Goal: Task Accomplishment & Management: Complete application form

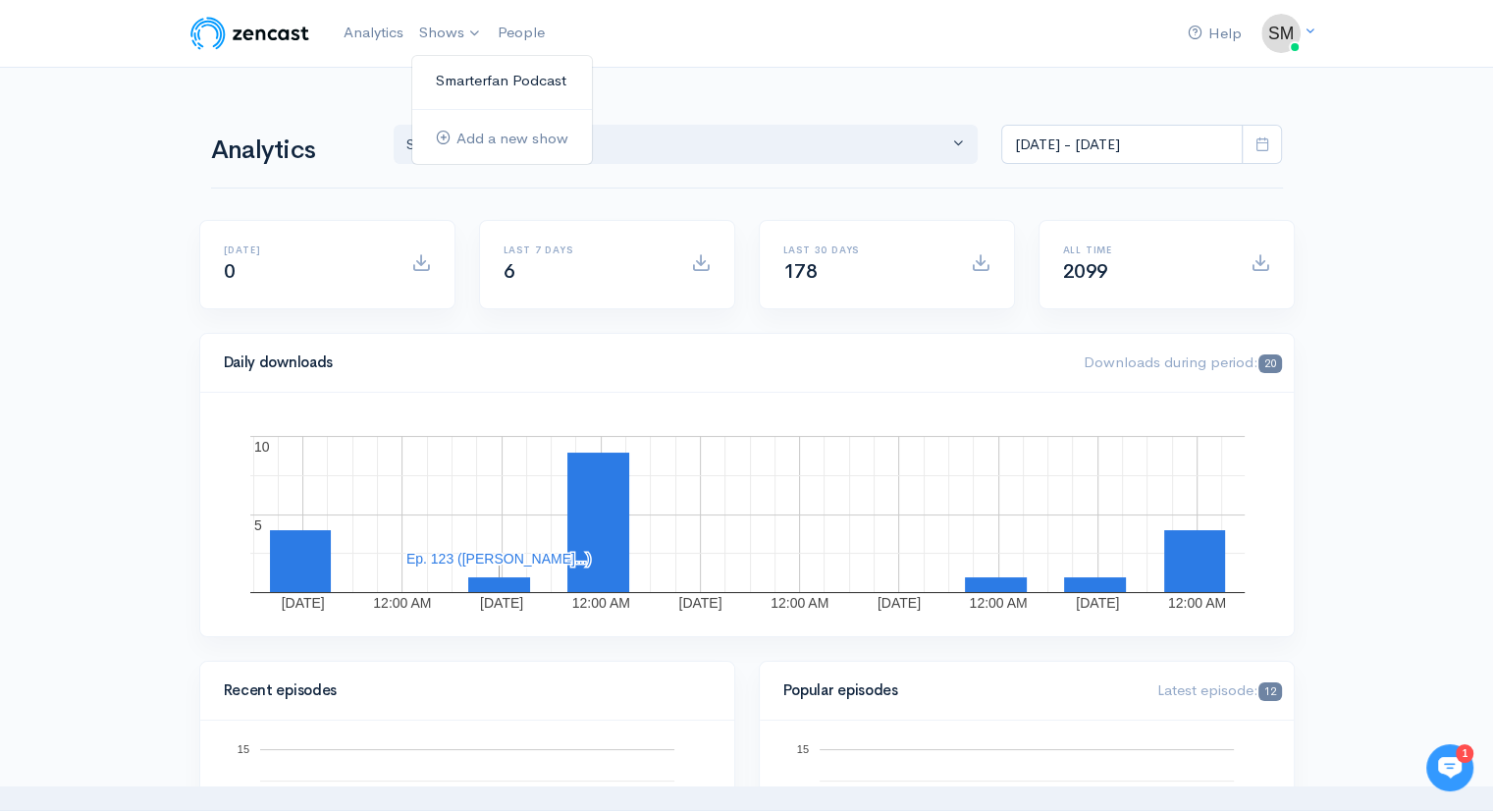
click at [456, 75] on link "Smarterfan Podcast" at bounding box center [502, 81] width 180 height 34
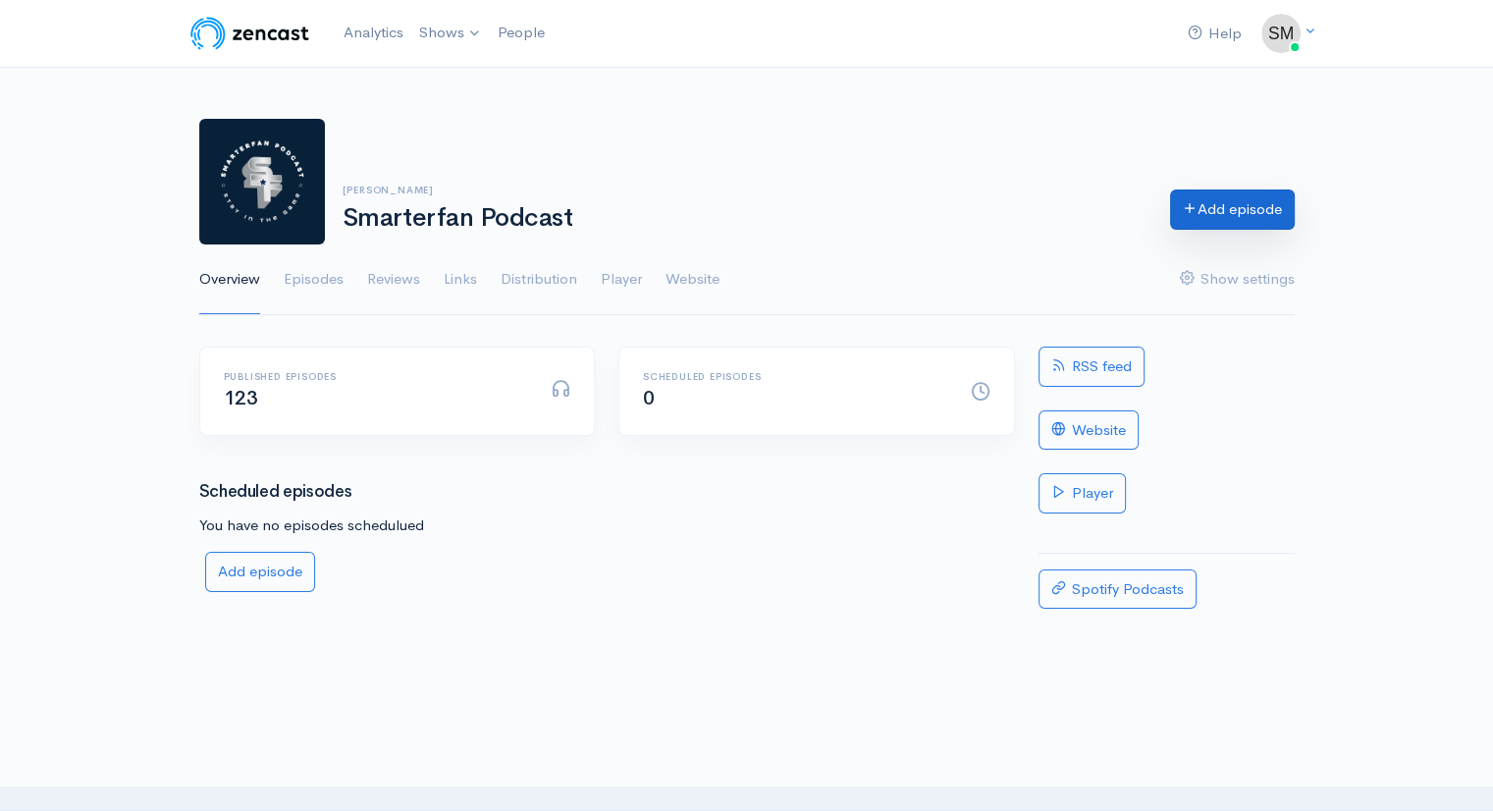
click at [1224, 209] on link "Add episode" at bounding box center [1232, 209] width 125 height 40
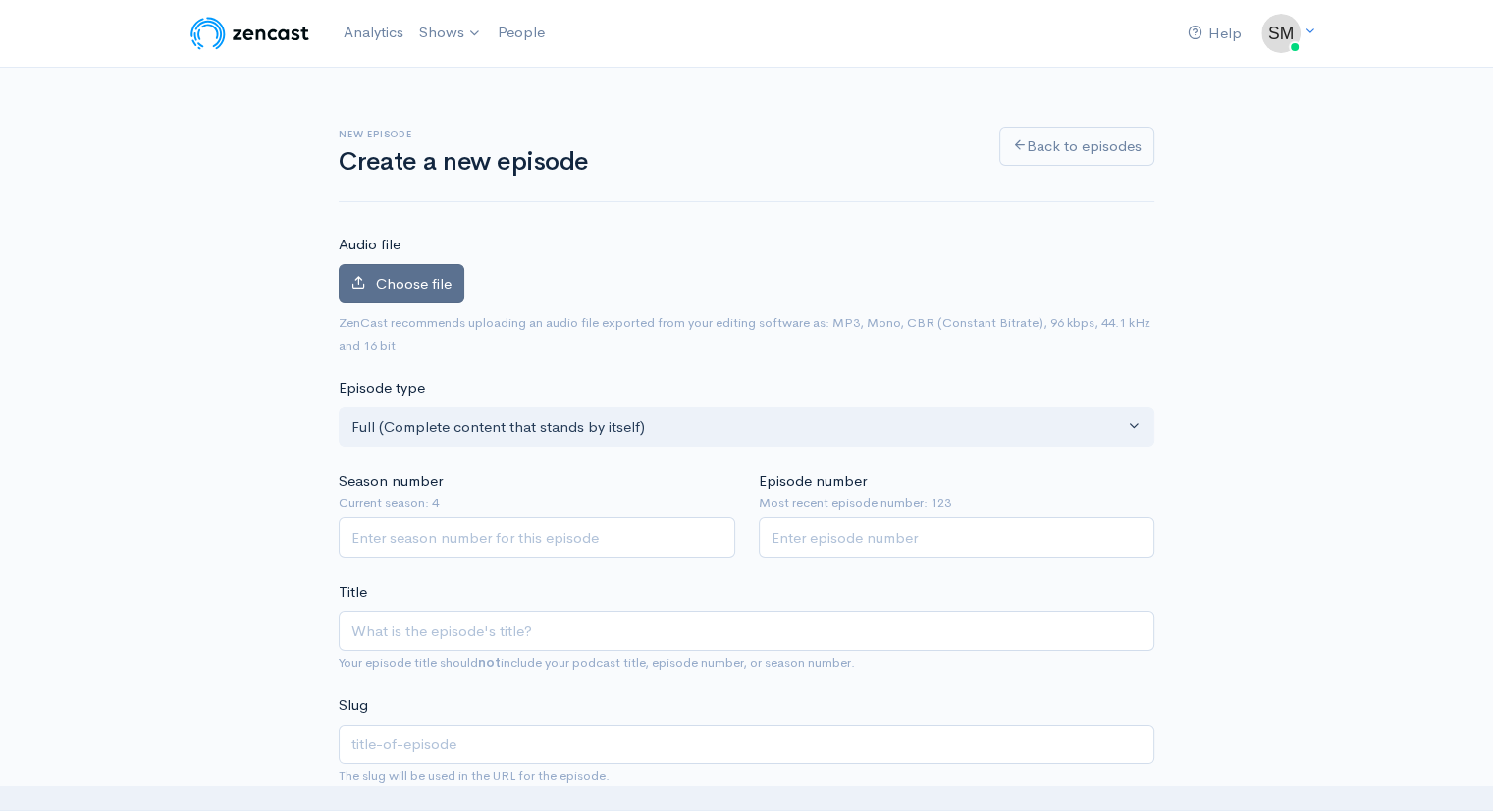
click at [389, 280] on span "Choose file" at bounding box center [414, 283] width 76 height 19
click at [0, 0] on input "Choose file" at bounding box center [0, 0] width 0 height 0
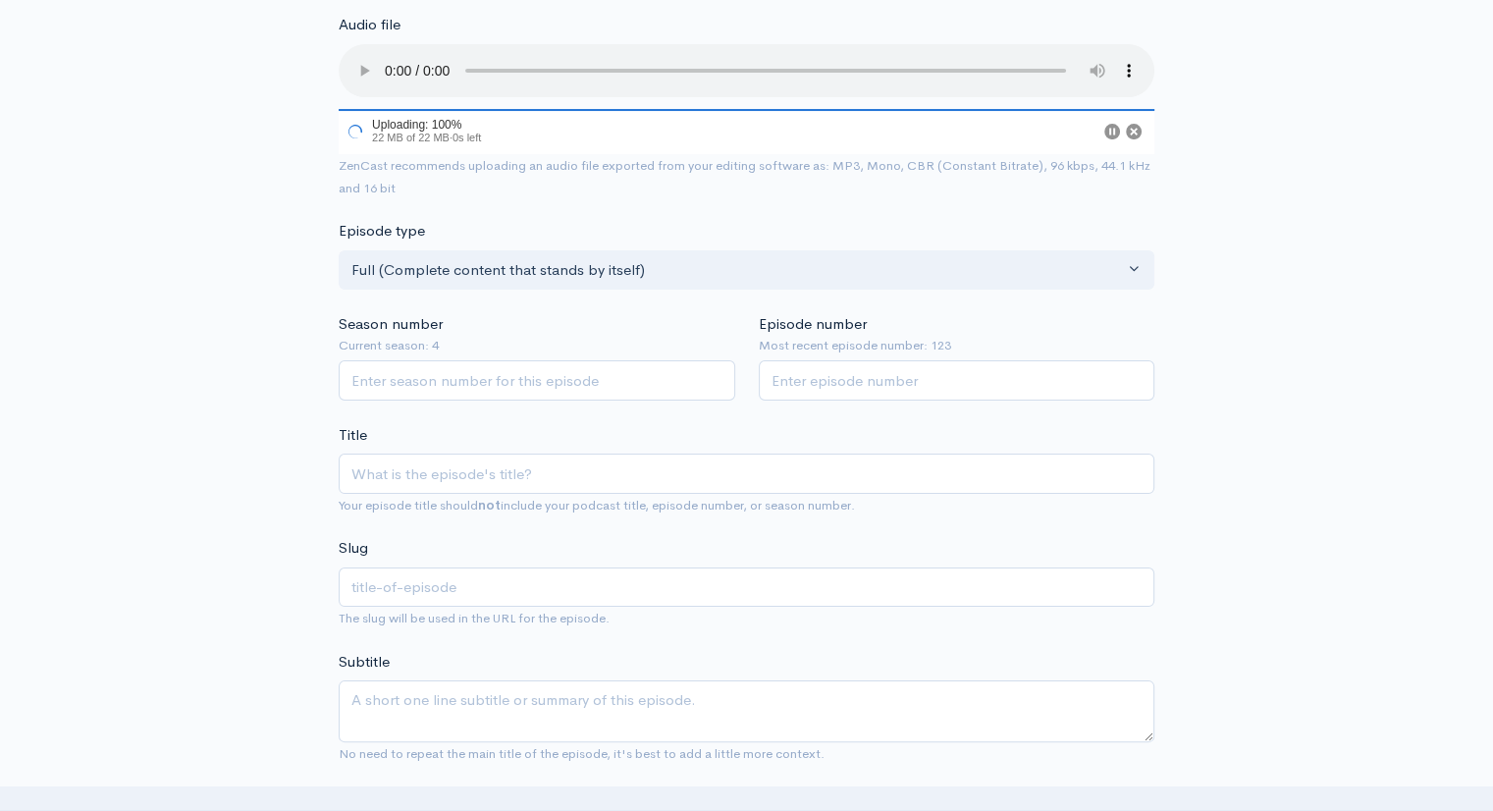
scroll to position [226, 0]
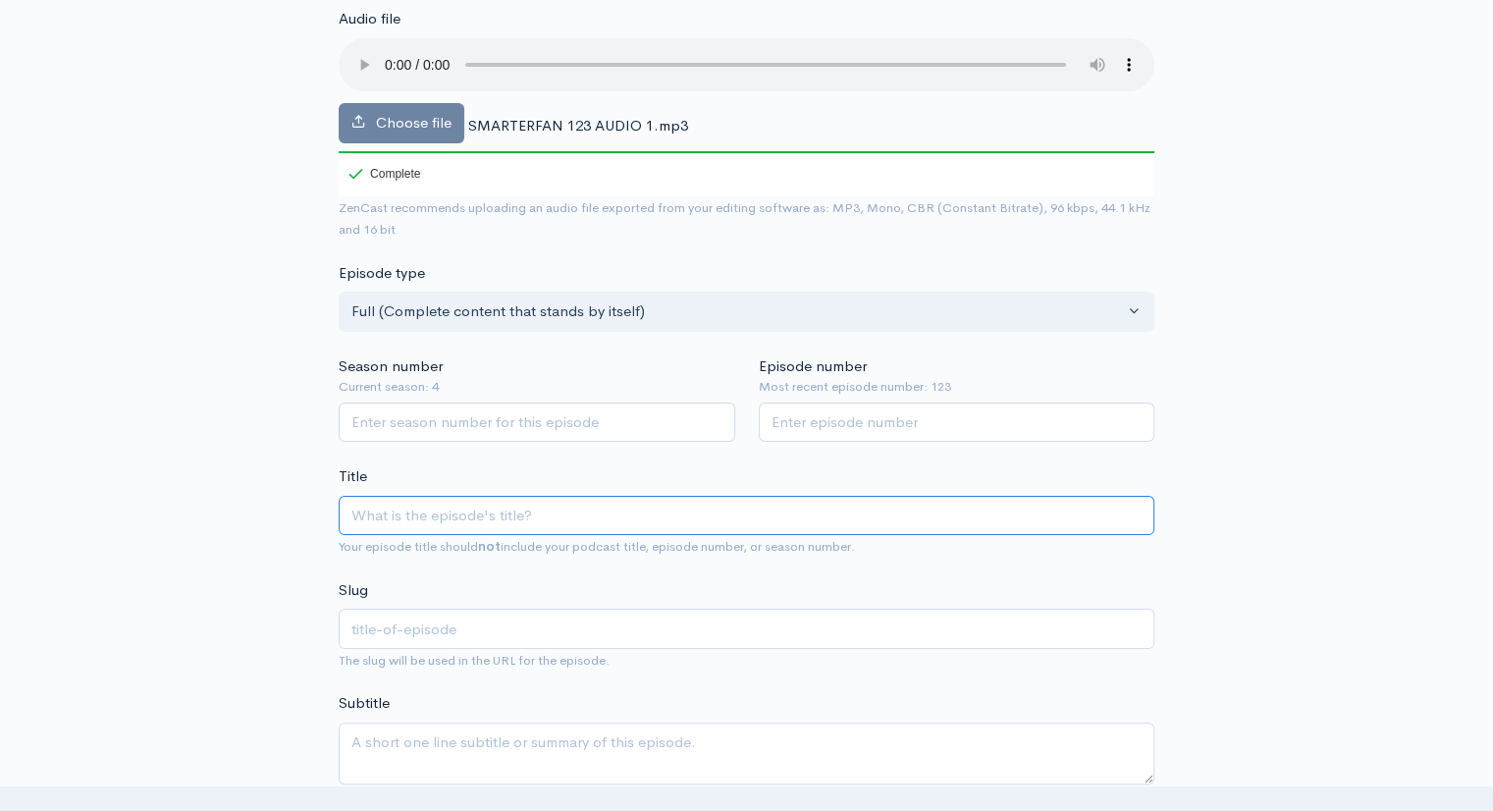
click at [380, 515] on input "Title" at bounding box center [747, 516] width 816 height 40
type input "A"
type input "a"
type input "A D"
type input "a-d"
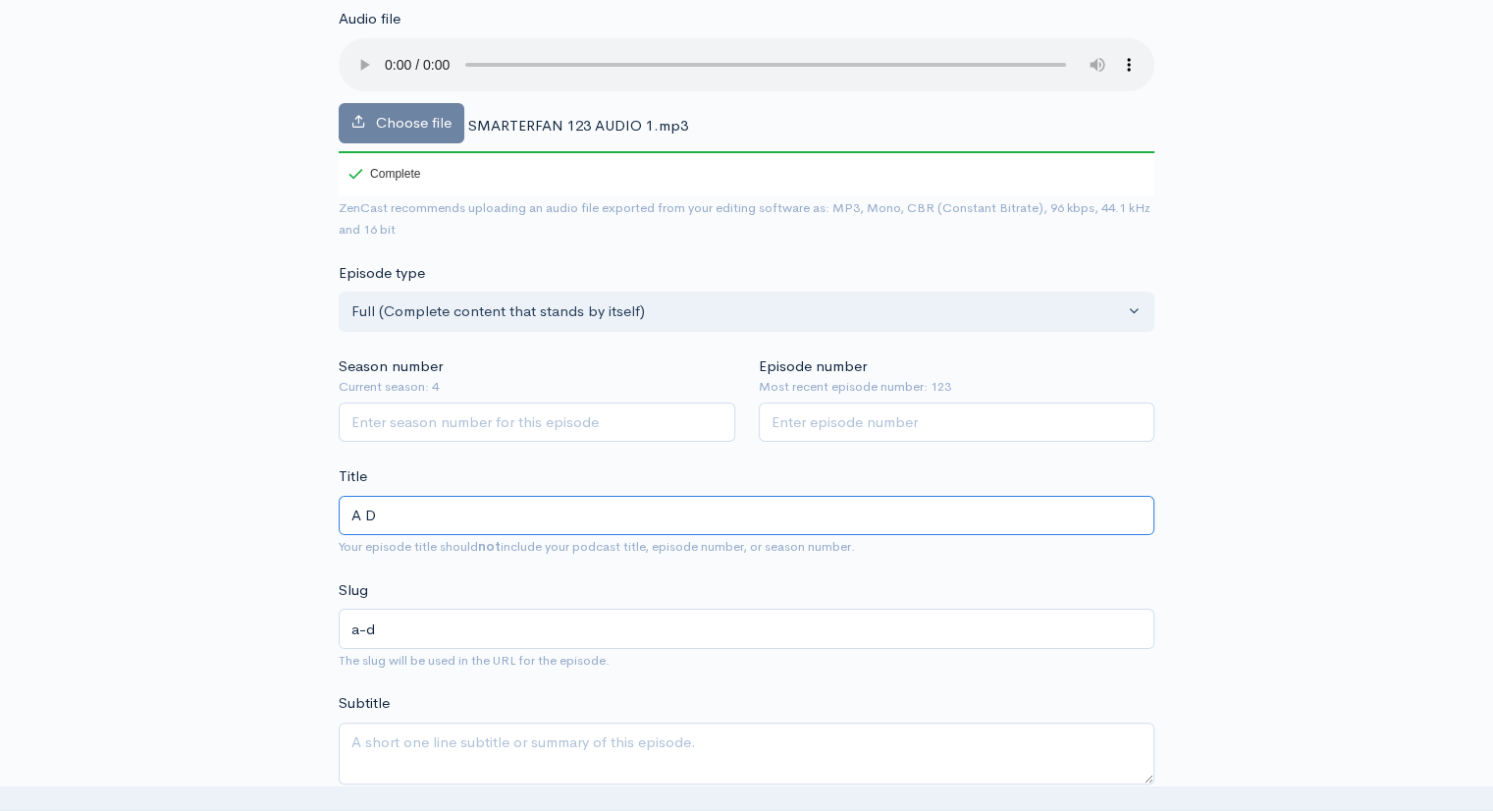
type input "A Di"
type input "a-di"
type input "A Dis"
type input "a-dis"
type input "A Disc"
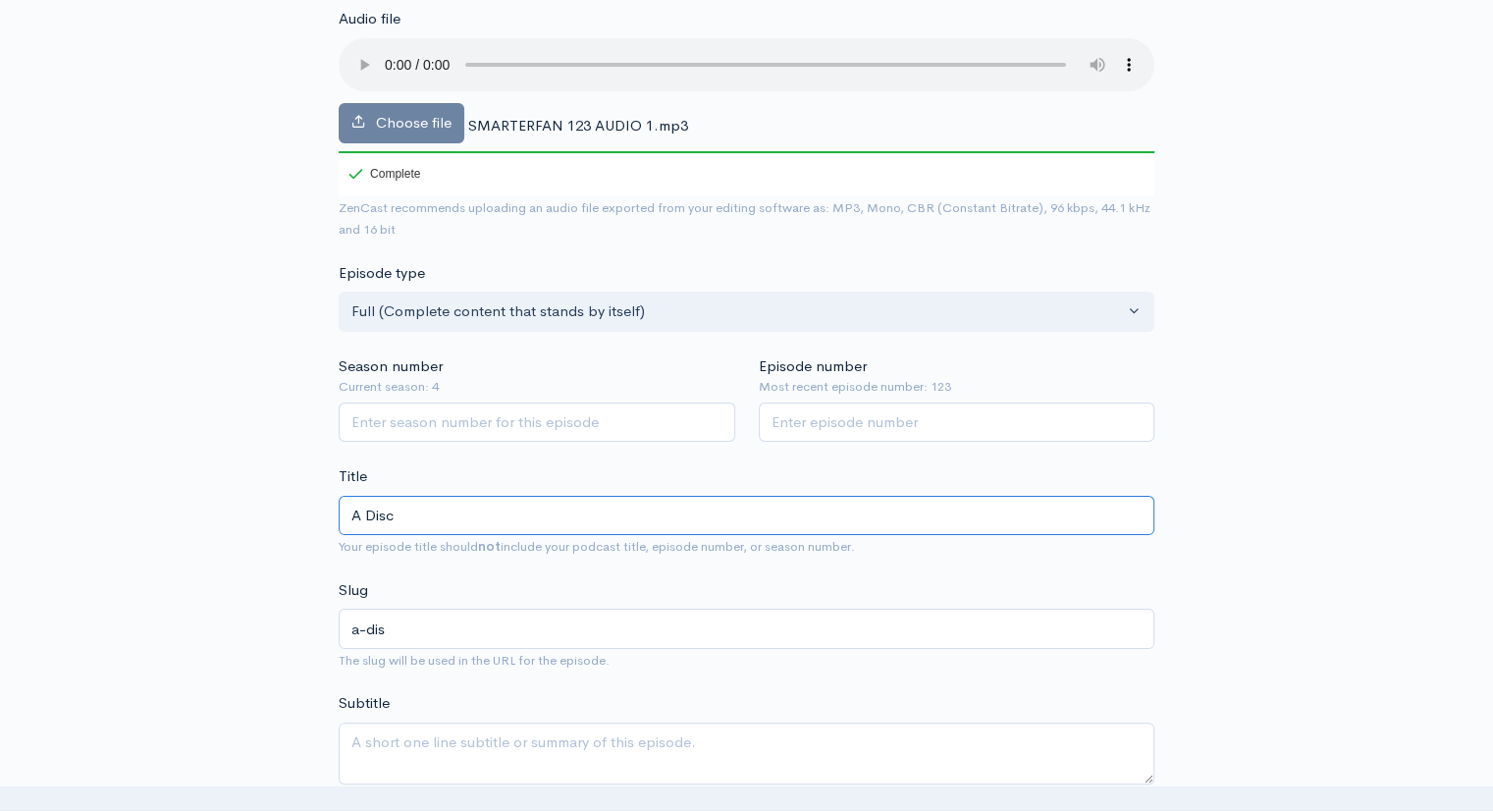
type input "a-disc"
type input "A Discu"
type input "a-discu"
type input "A Discus"
type input "a-discus"
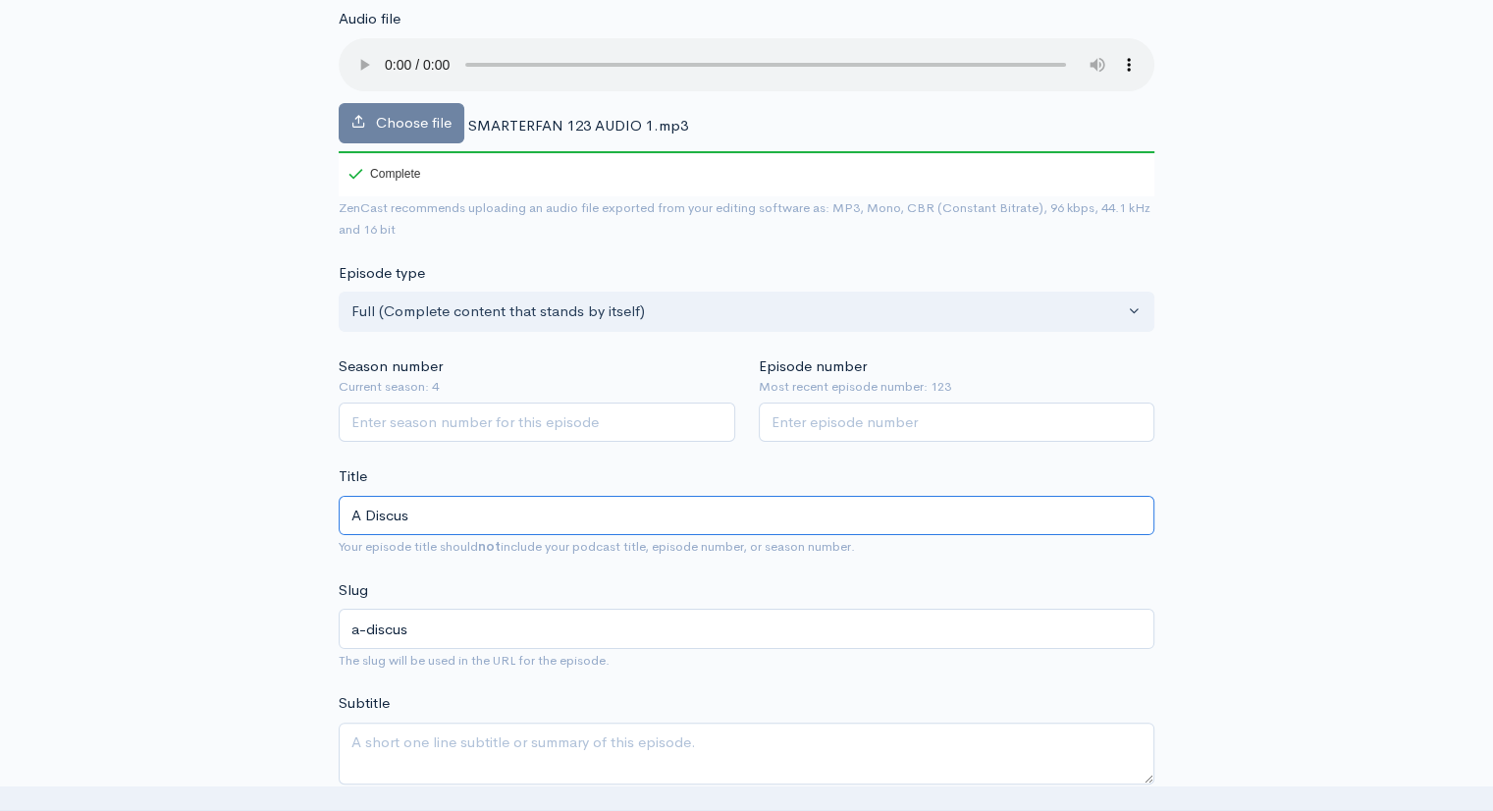
type input "A Discuss"
type input "a-discuss"
type input "A Discussi"
type input "a-discussi"
type input "A Discussio"
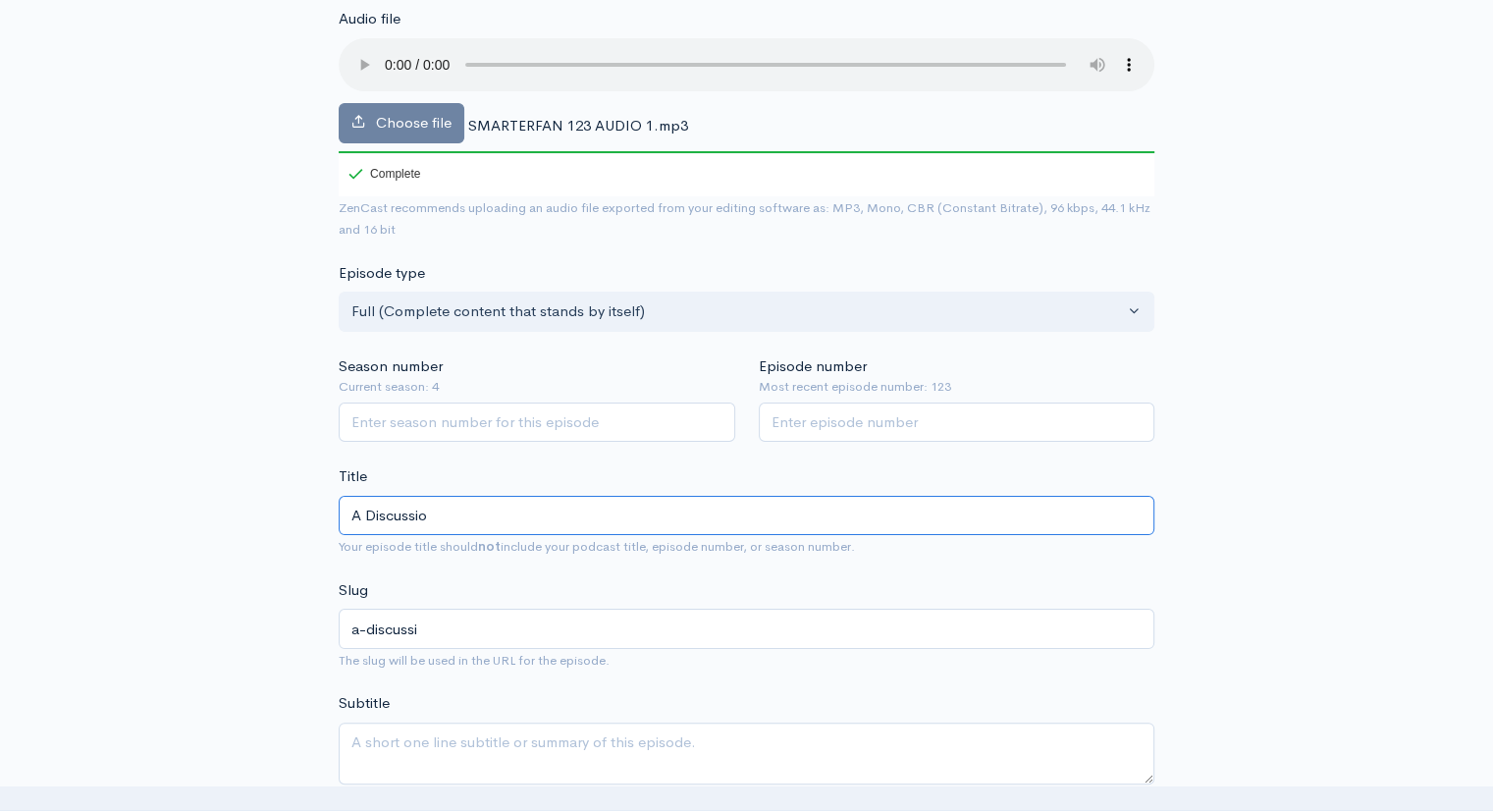
type input "a-discussio"
type input "A Discussion"
type input "a-discussion"
type input "A Discussion W"
type input "a-discussion-w"
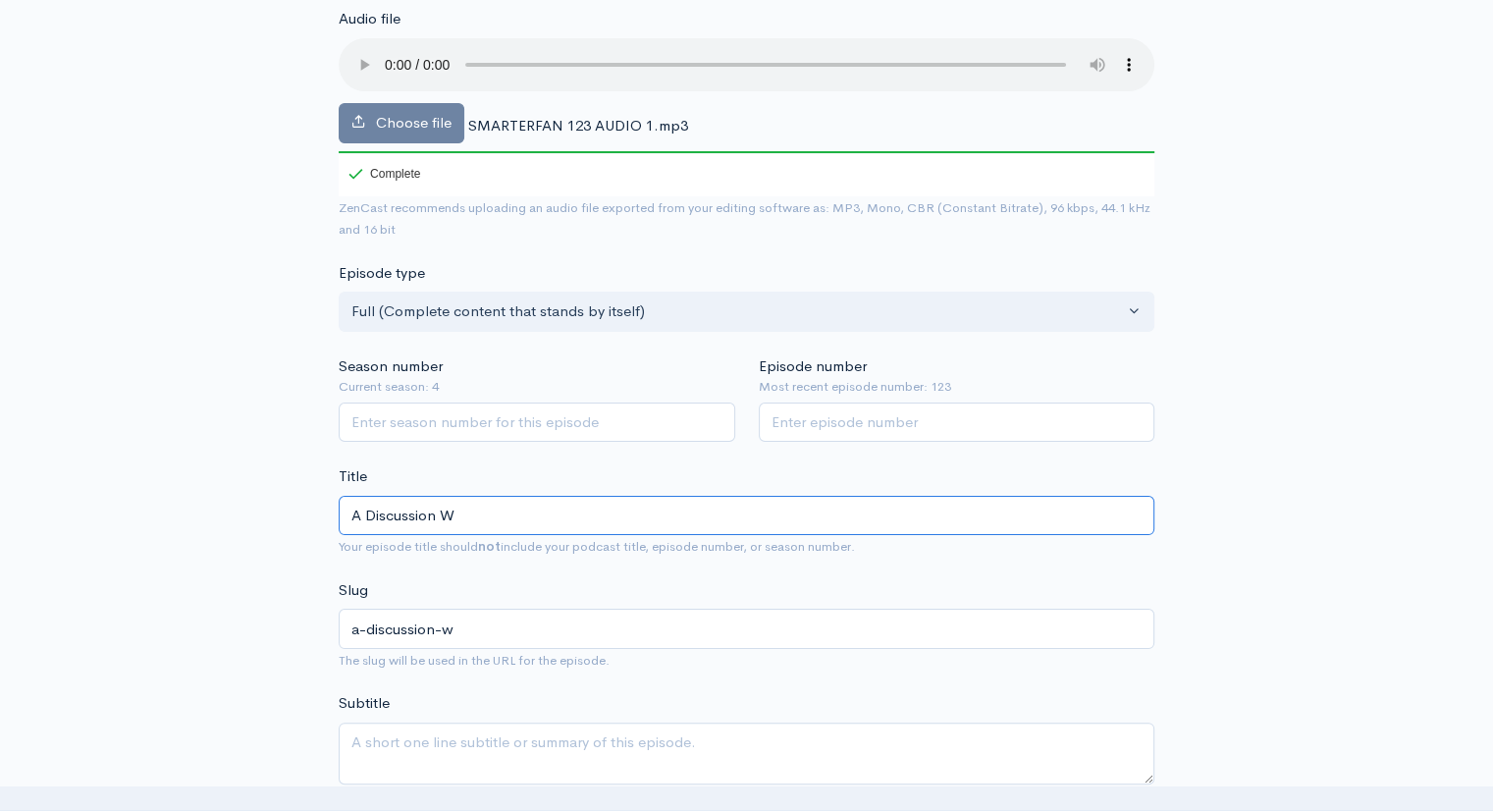
type input "A Discussion Wi"
type input "a-discussion-wi"
type input "A Discussion Wit"
type input "a-discussion-wit"
type input "A Discussion With"
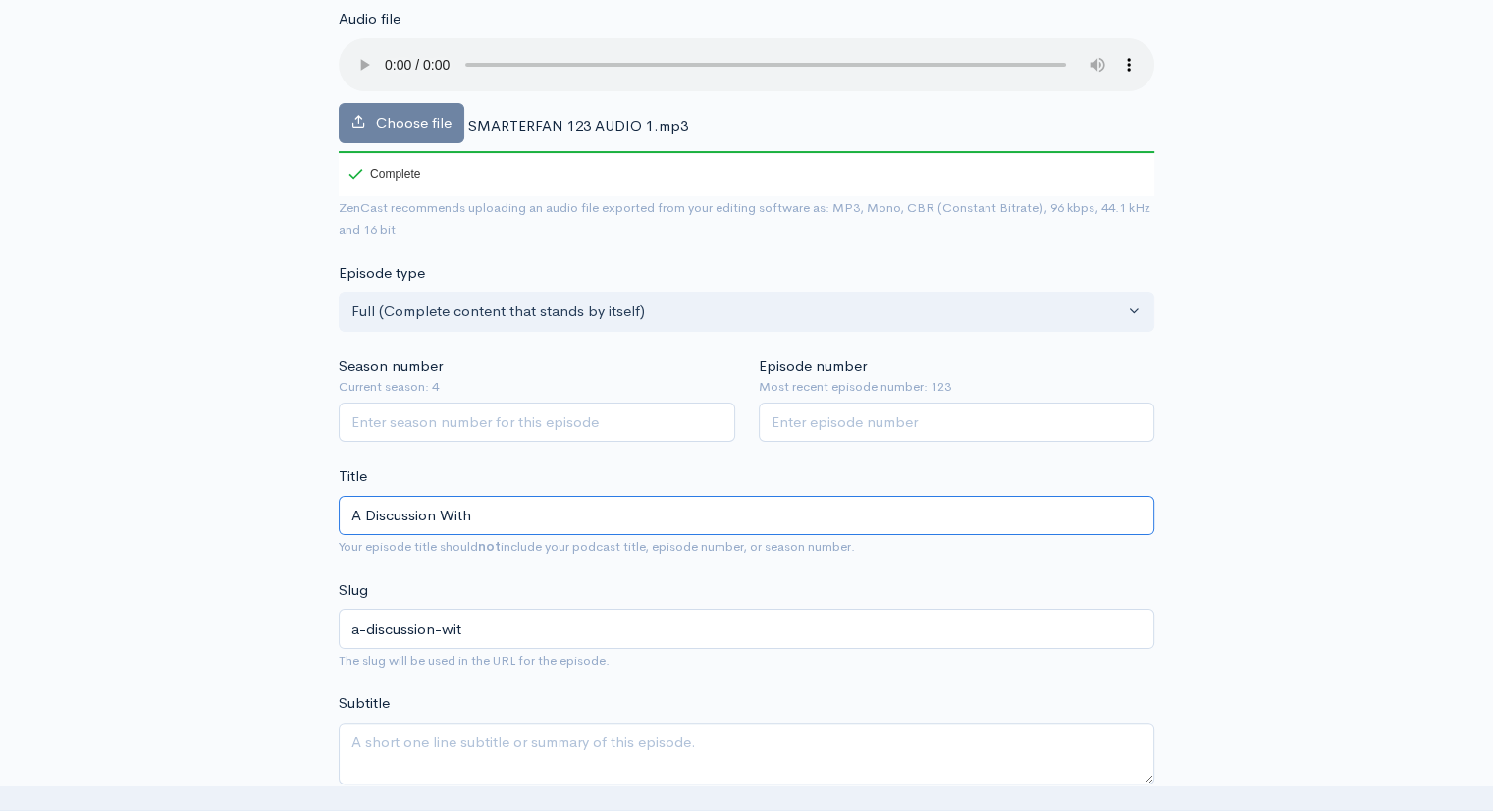
type input "a-discussion-with"
type input "A Discussion With a"
type input "a-discussion-with-a"
type input "A Discussion With a D"
type input "a-discussion-with-a-d"
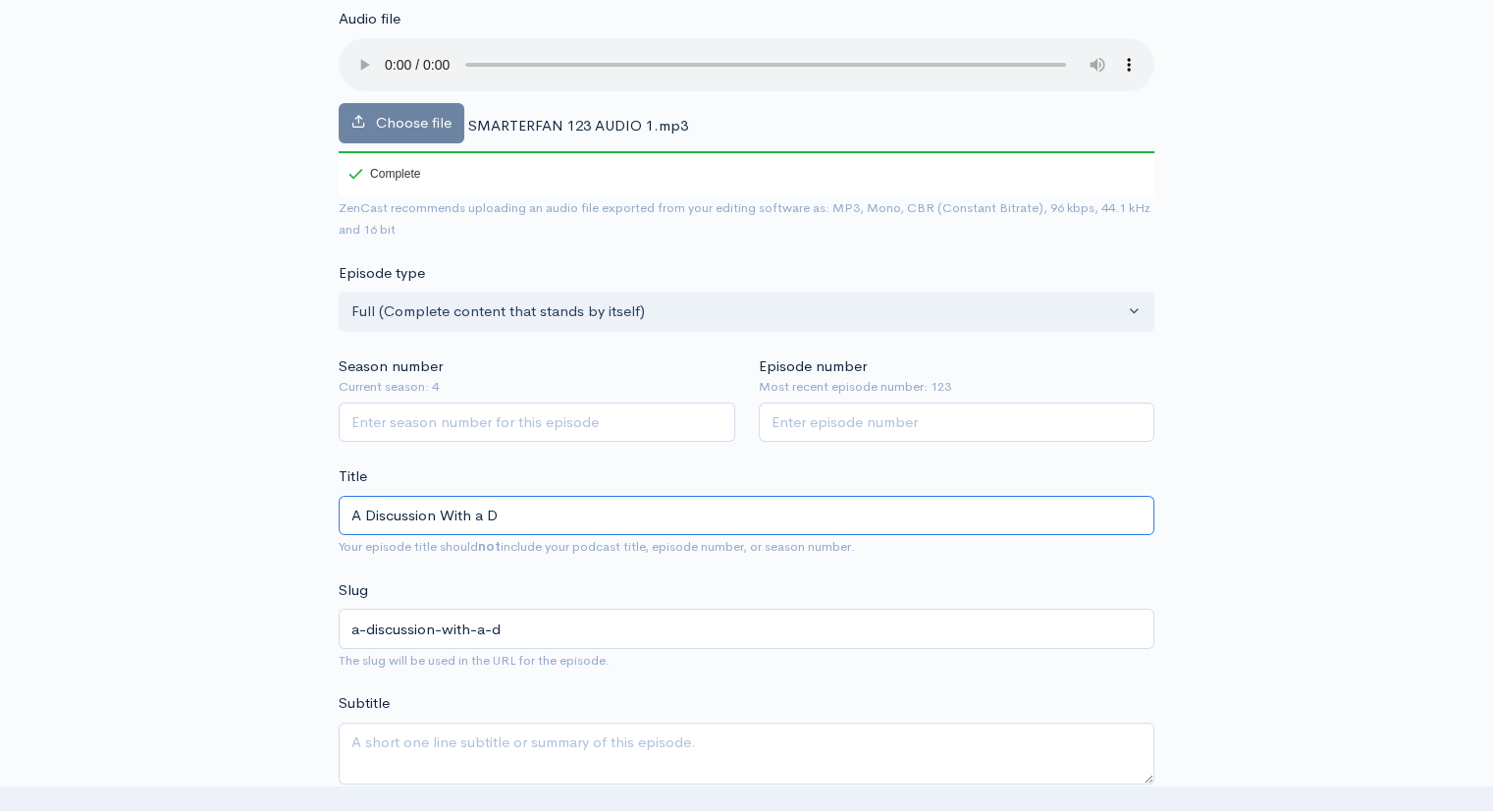
type input "A Discussion With a Di"
type input "a-discussion-with-a-di"
type input "A Discussion With a Die"
type input "a-discussion-with-a-die"
type input "A Discussion With a Dieh"
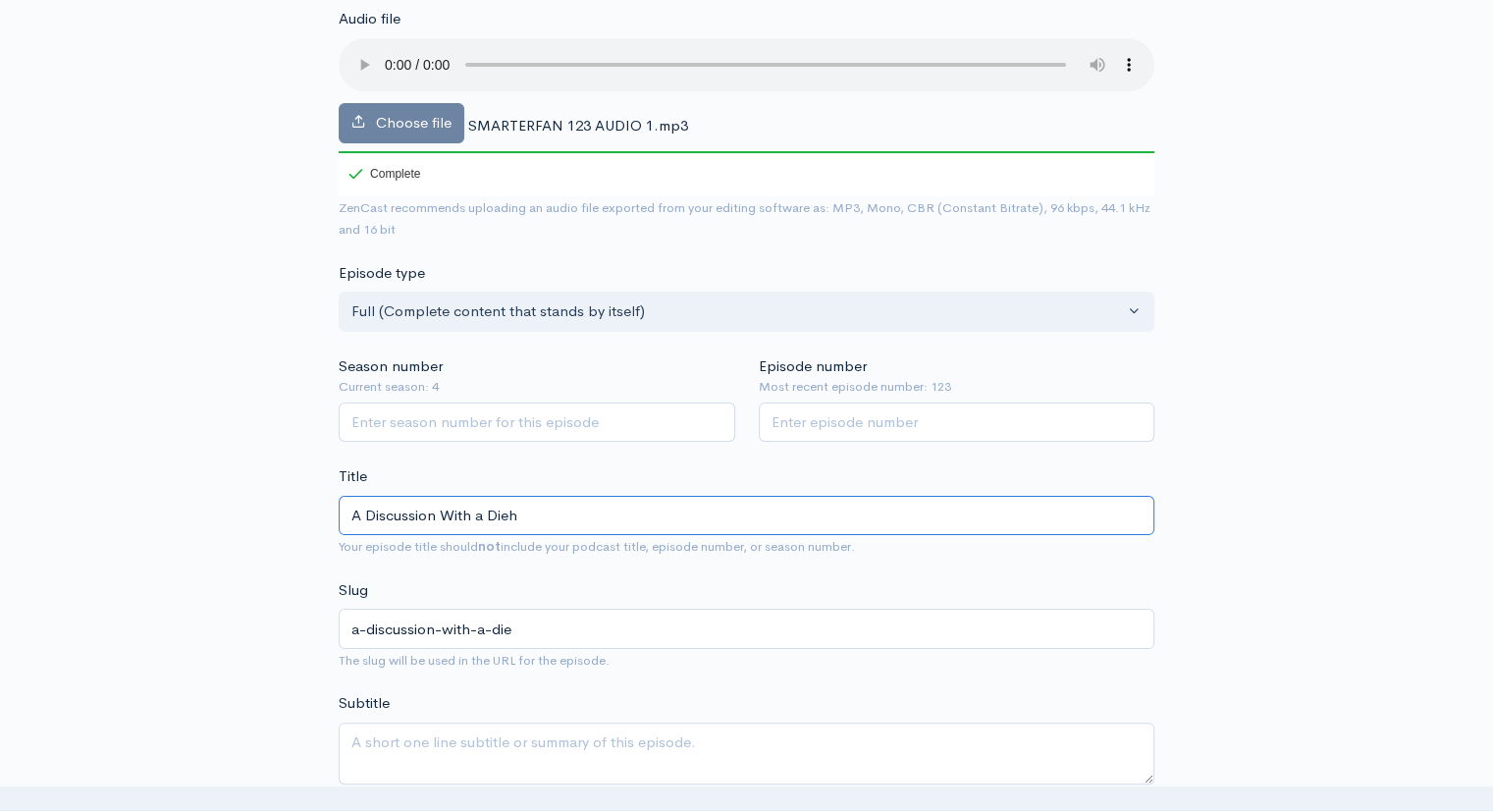
type input "a-discussion-with-a-dieh"
type input "A Discussion With a Dieha"
type input "a-discussion-with-a-dieha"
type input "A Discussion With a Diehar"
type input "a-discussion-with-a-diehar"
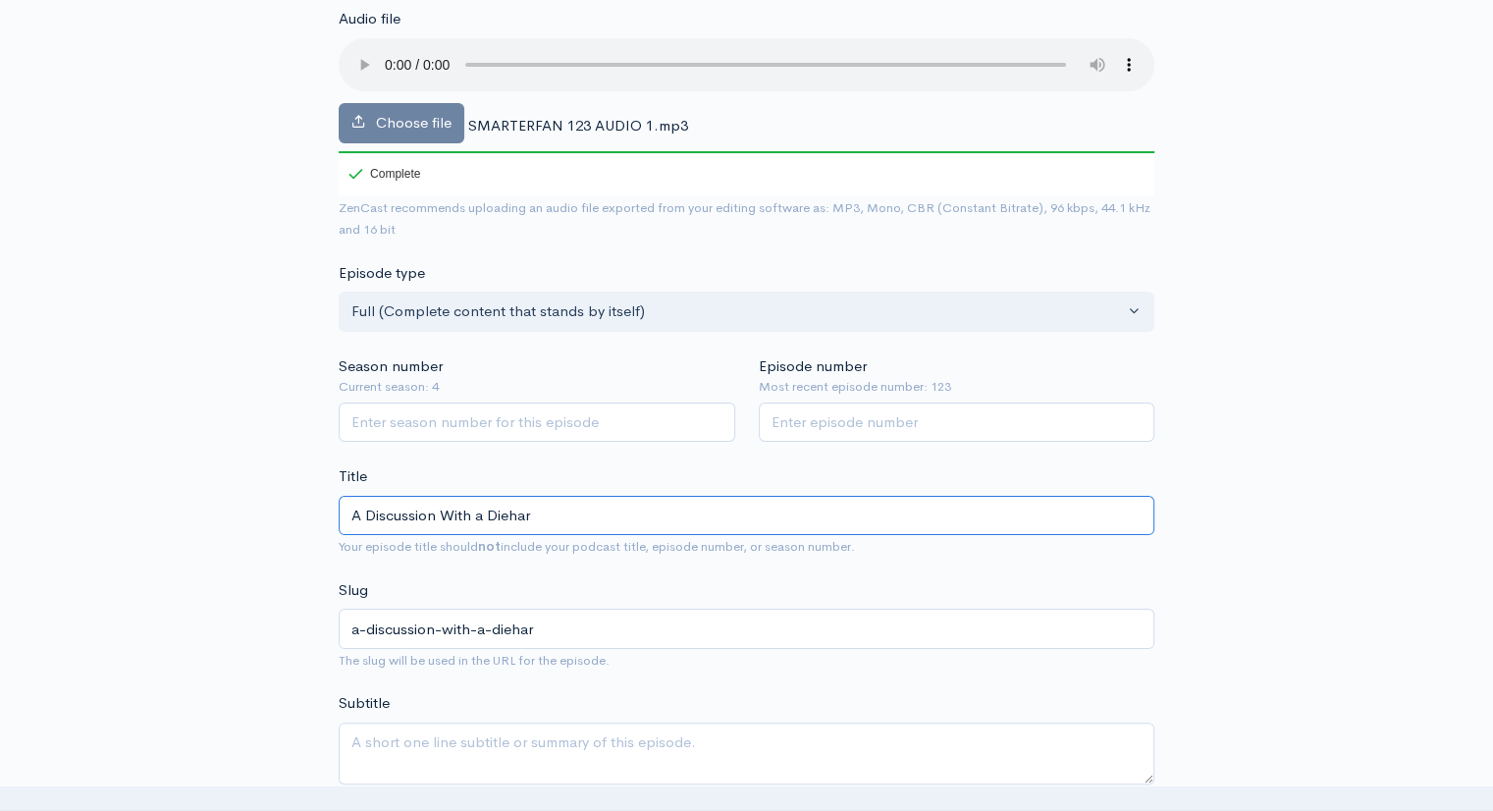
type input "A Discussion With a [PERSON_NAME]"
type input "a-discussion-with-a-diehard"
type input "A Discussion With a [PERSON_NAME]"
type input "a-discussion-with-a-diehard-k"
type input "A Discussion With a [PERSON_NAME]"
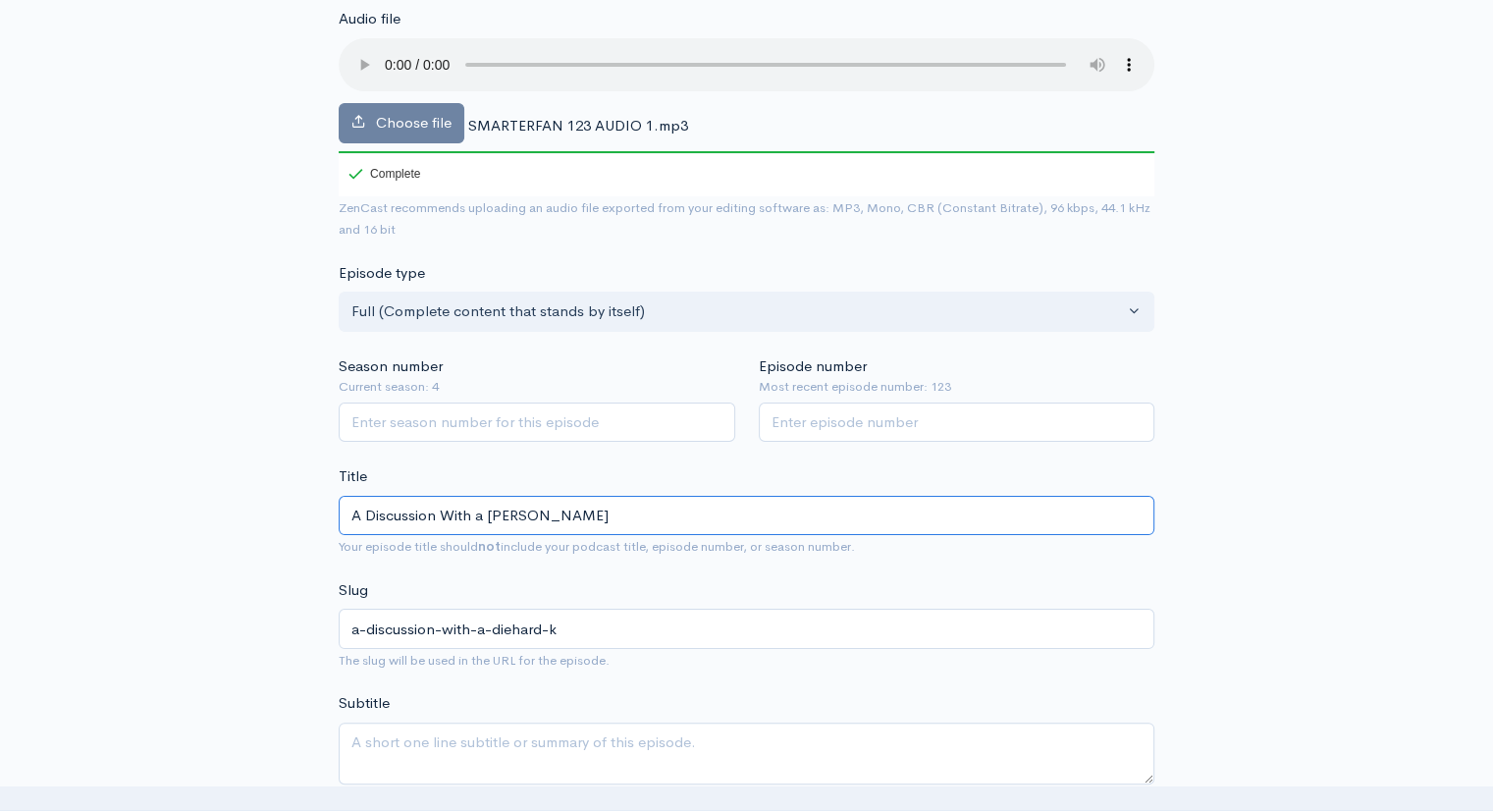
type input "a-discussion-with-a-diehard-kn"
type input "A Discussion With a [PERSON_NAME]"
type input "a-discussion-with-a-diehard-kni"
type input "A Discussion With a [PERSON_NAME]"
type input "a-discussion-with-a-diehard-knic"
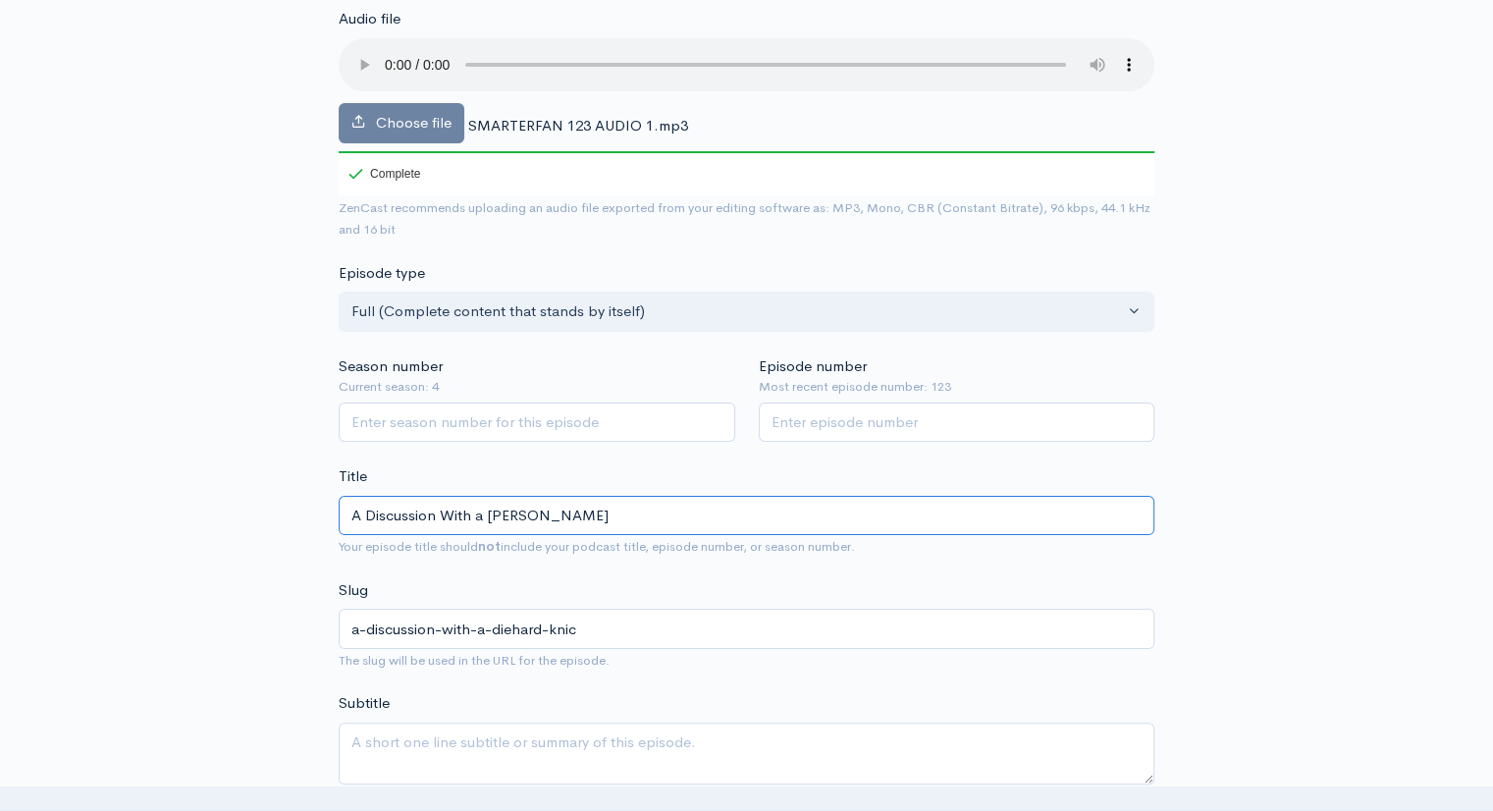
type input "A Discussion With a [PERSON_NAME]"
type input "a-discussion-with-a-diehard-knick"
type input "A Discussion With a [PERSON_NAME]"
type input "a-discussion-with-a-diehard-knicks"
type input "A Discussion With a [PERSON_NAME] F"
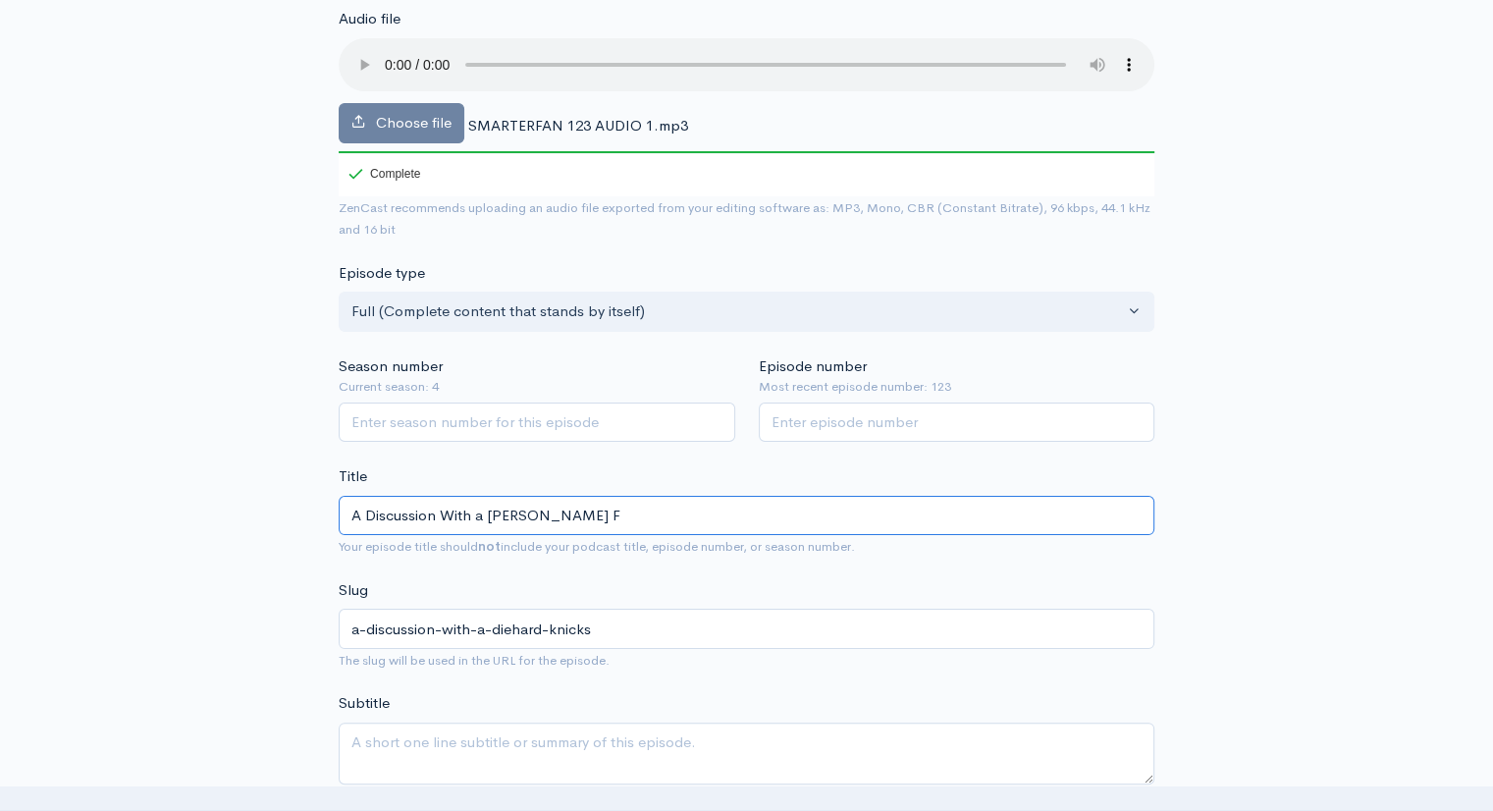
type input "a-discussion-with-a-diehard-knicks-f"
type input "A Discussion With a [PERSON_NAME] Fa"
type input "a-discussion-with-a-diehard-knicks-fa"
type input "A Discussion With a [PERSON_NAME] Fan"
type input "a-discussion-with-a-diehard-knicks-fan"
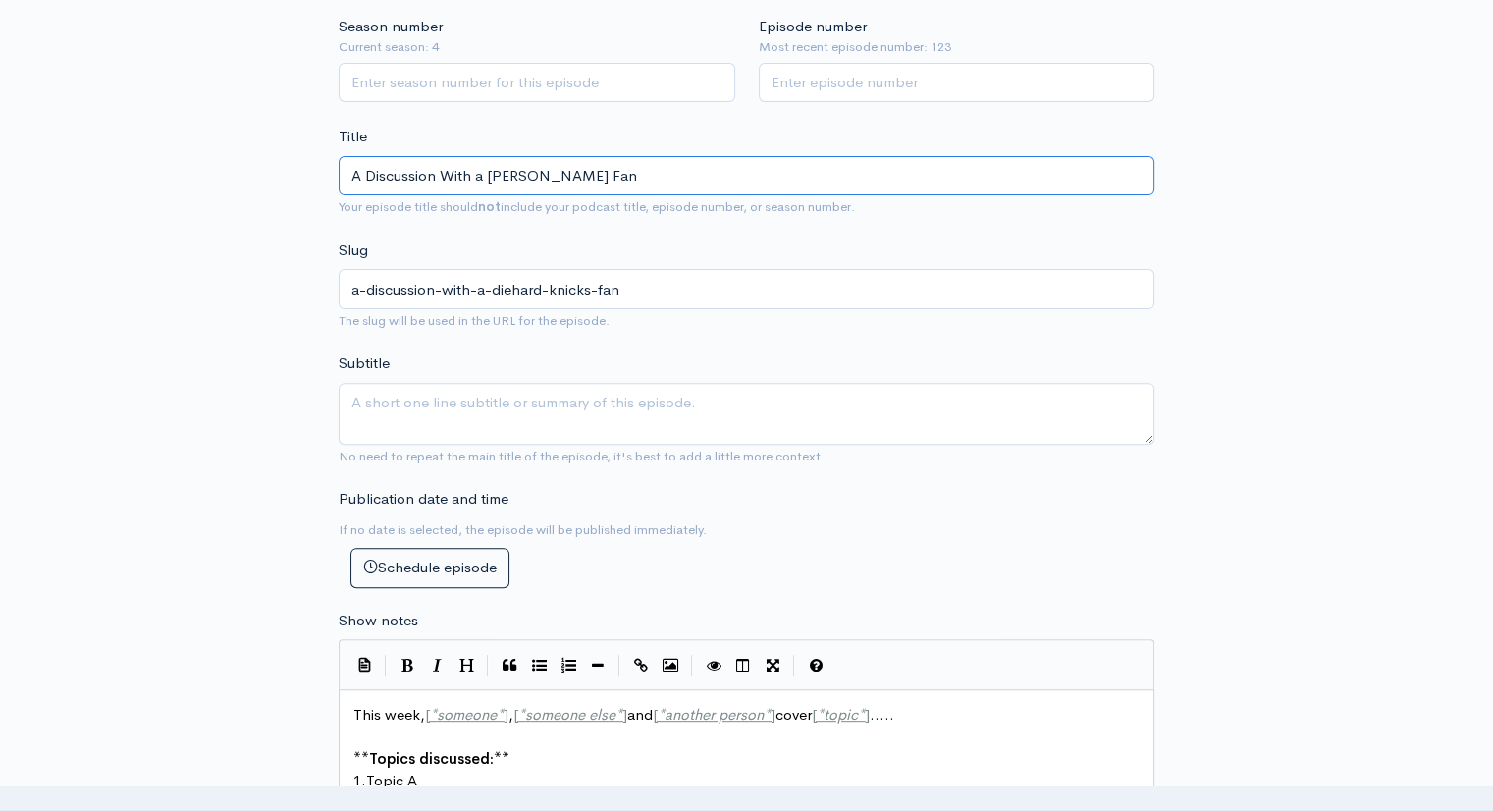
scroll to position [595, 0]
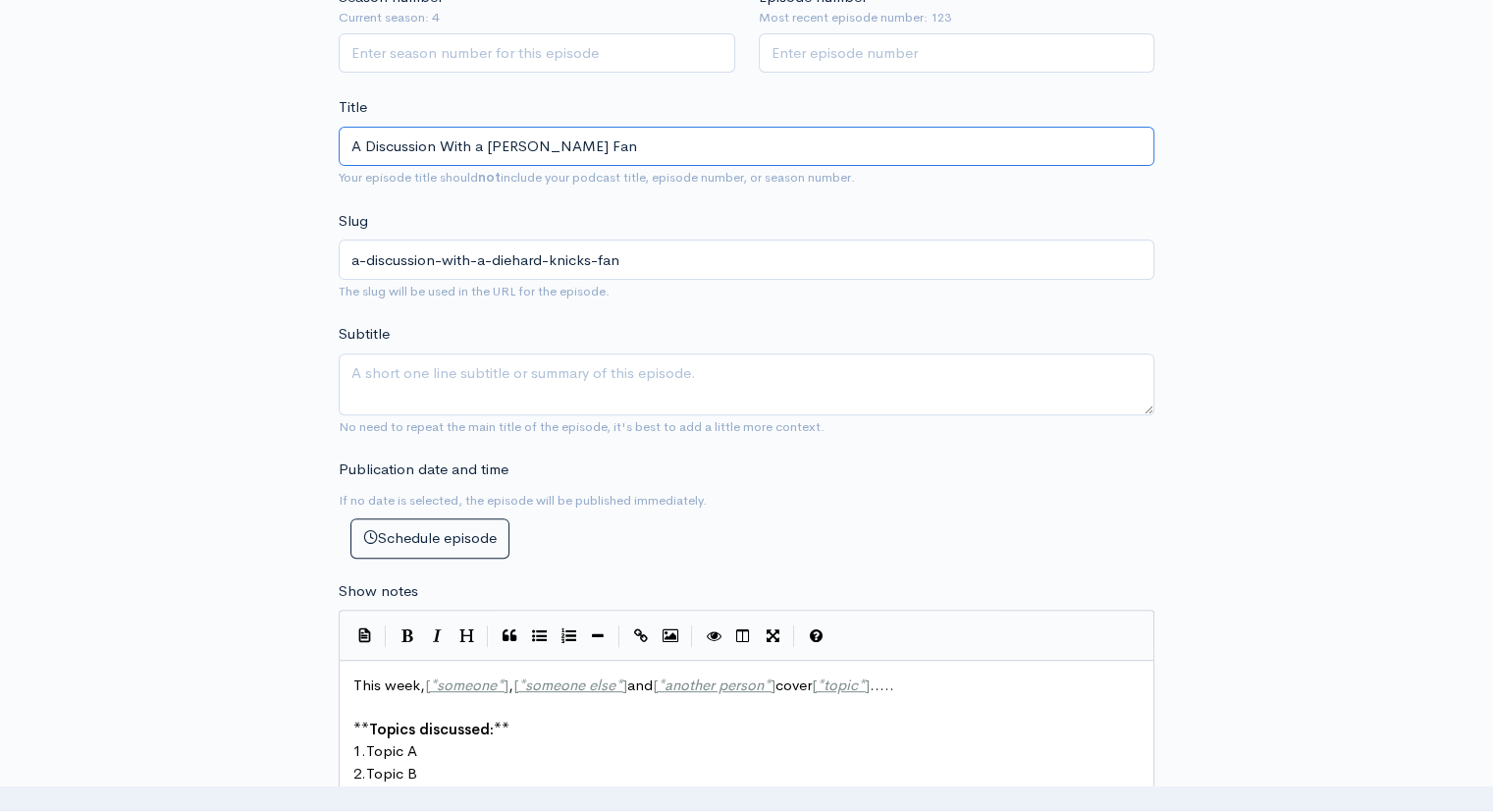
type input "A Discussion With a [PERSON_NAME] Fan"
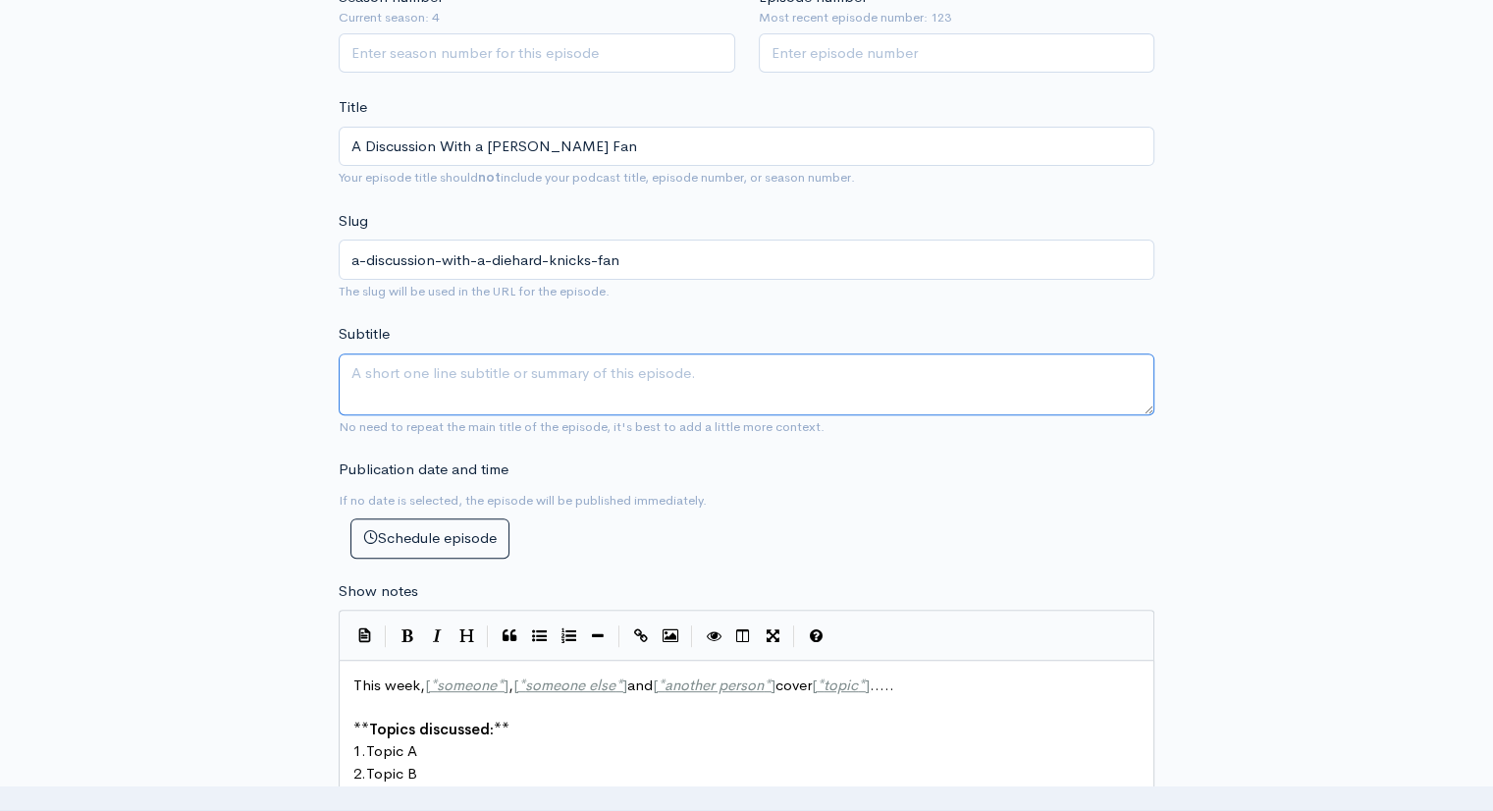
click at [430, 383] on textarea "Subtitle" at bounding box center [747, 384] width 816 height 62
type textarea "The Knicks Aficionado"
